Goal: Task Accomplishment & Management: Use online tool/utility

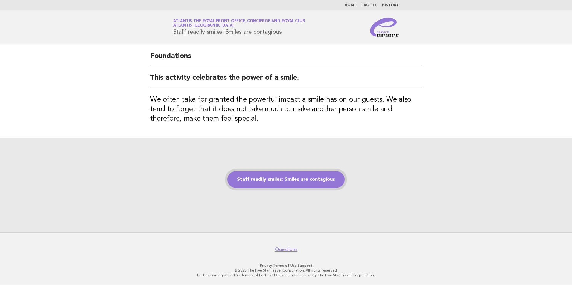
click at [291, 182] on link "Staff readily smiles: Smiles are contagious" at bounding box center [285, 179] width 117 height 17
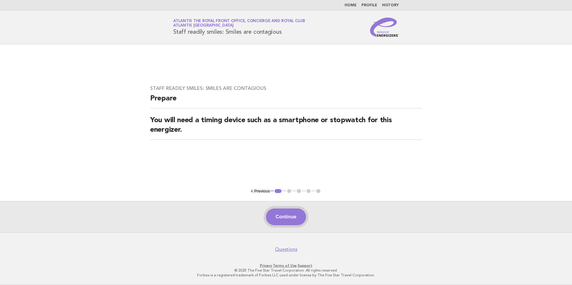
click at [281, 218] on button "Continue" at bounding box center [286, 217] width 40 height 17
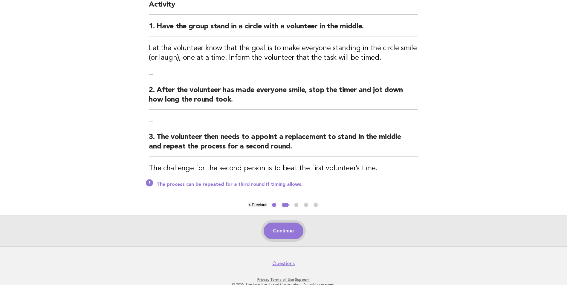
click at [285, 230] on button "Continue" at bounding box center [284, 231] width 40 height 17
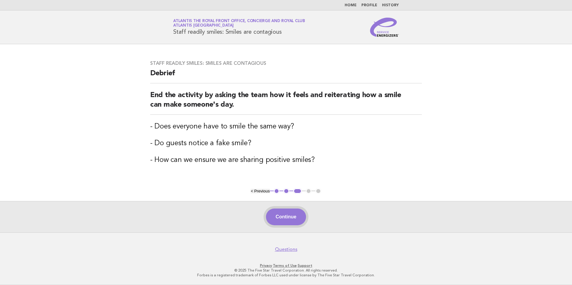
click at [288, 220] on button "Continue" at bounding box center [286, 217] width 40 height 17
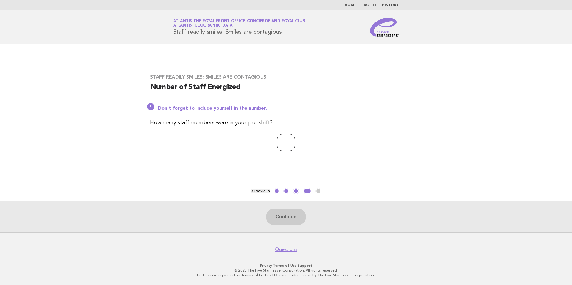
click at [282, 146] on input "number" at bounding box center [286, 142] width 18 height 17
type input "*"
click at [300, 219] on button "Continue" at bounding box center [286, 217] width 40 height 17
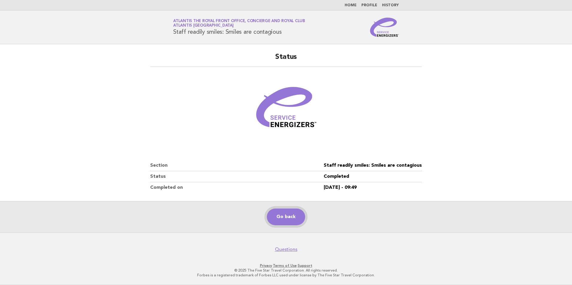
click at [288, 220] on link "Go back" at bounding box center [286, 217] width 38 height 17
